Goal: Communication & Community: Answer question/provide support

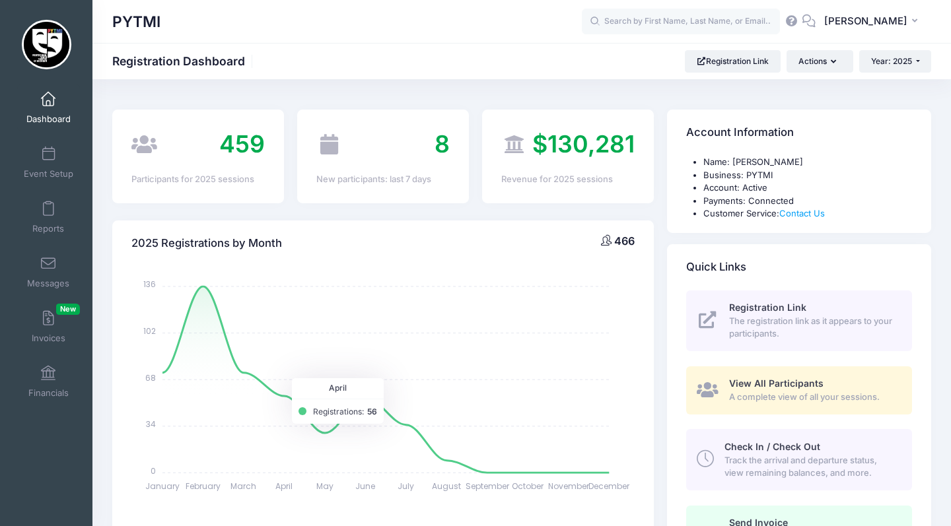
select select
click at [44, 388] on span "Financials" at bounding box center [48, 393] width 40 height 11
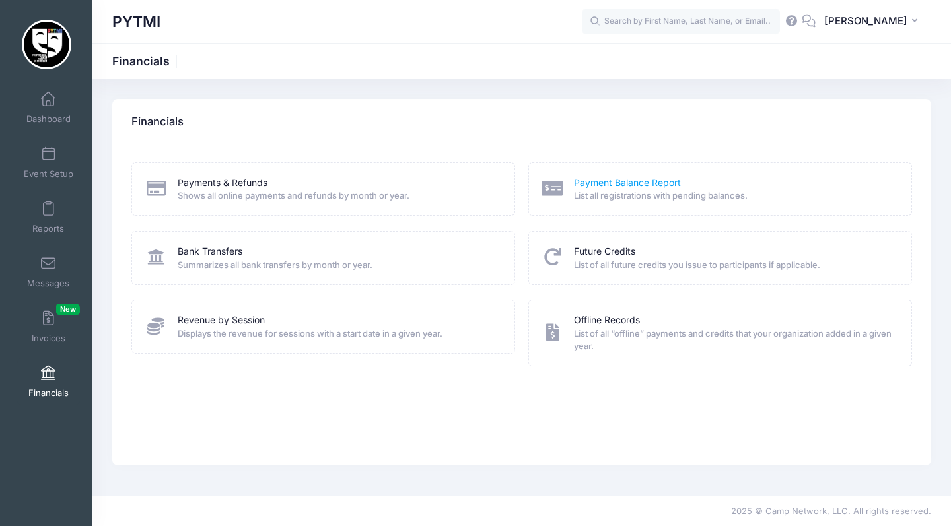
click at [605, 180] on link "Payment Balance Report" at bounding box center [627, 183] width 107 height 14
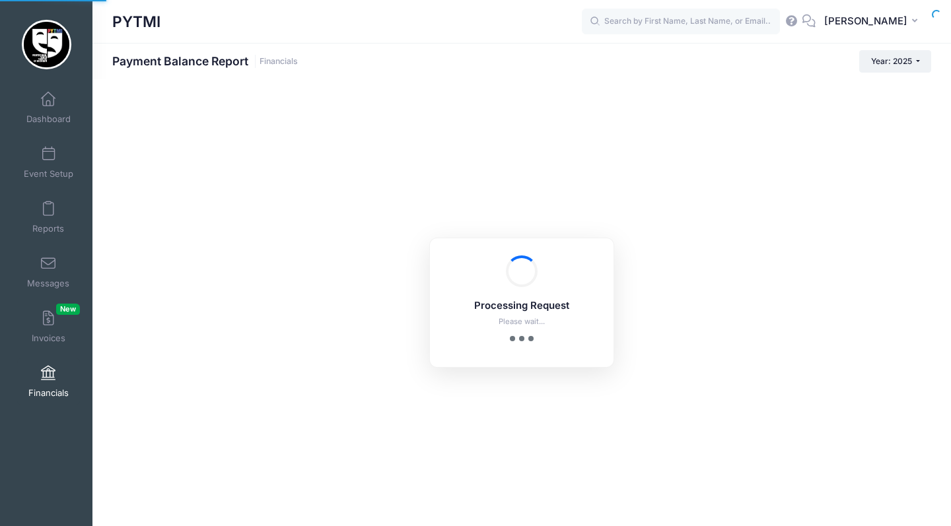
select select "10"
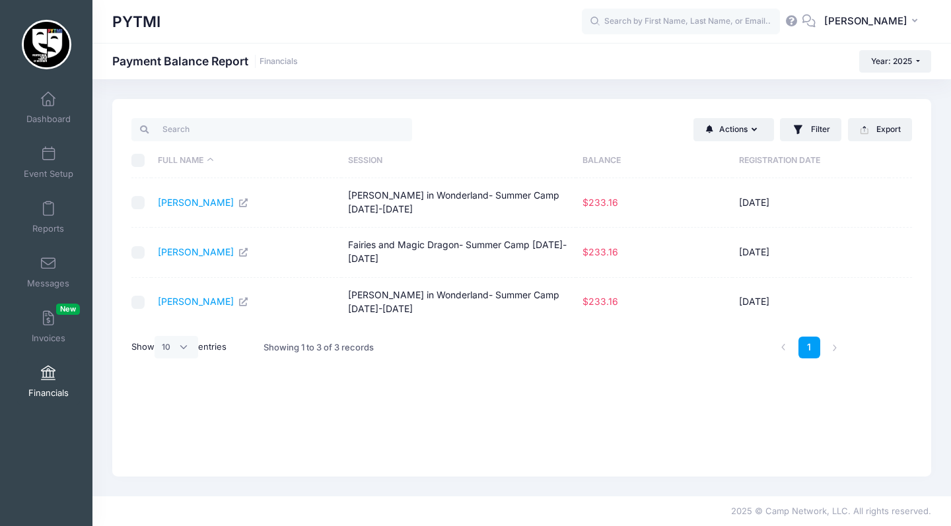
click at [139, 199] on input "checkbox" at bounding box center [137, 202] width 13 height 13
checkbox input "true"
click at [139, 296] on input "checkbox" at bounding box center [137, 302] width 13 height 13
checkbox input "true"
click at [759, 135] on button "Actions" at bounding box center [733, 129] width 81 height 22
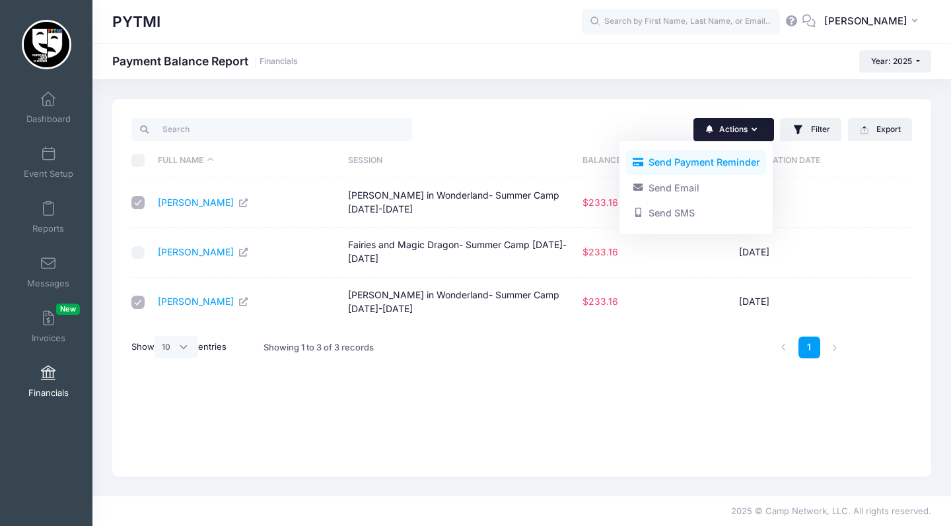
click at [706, 169] on link "Send Payment Reminder" at bounding box center [695, 162] width 141 height 25
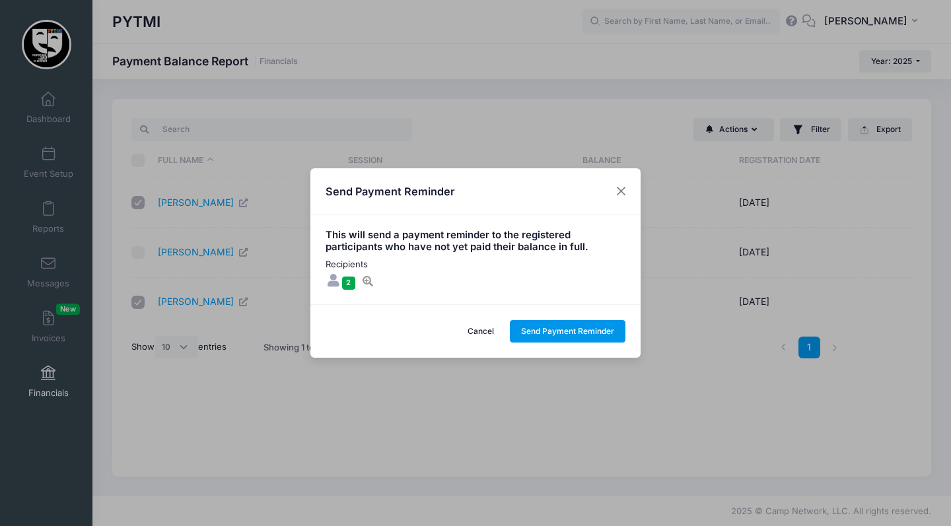
click at [547, 327] on button "Send Payment Reminder" at bounding box center [568, 331] width 116 height 22
